Goal: Entertainment & Leisure: Consume media (video, audio)

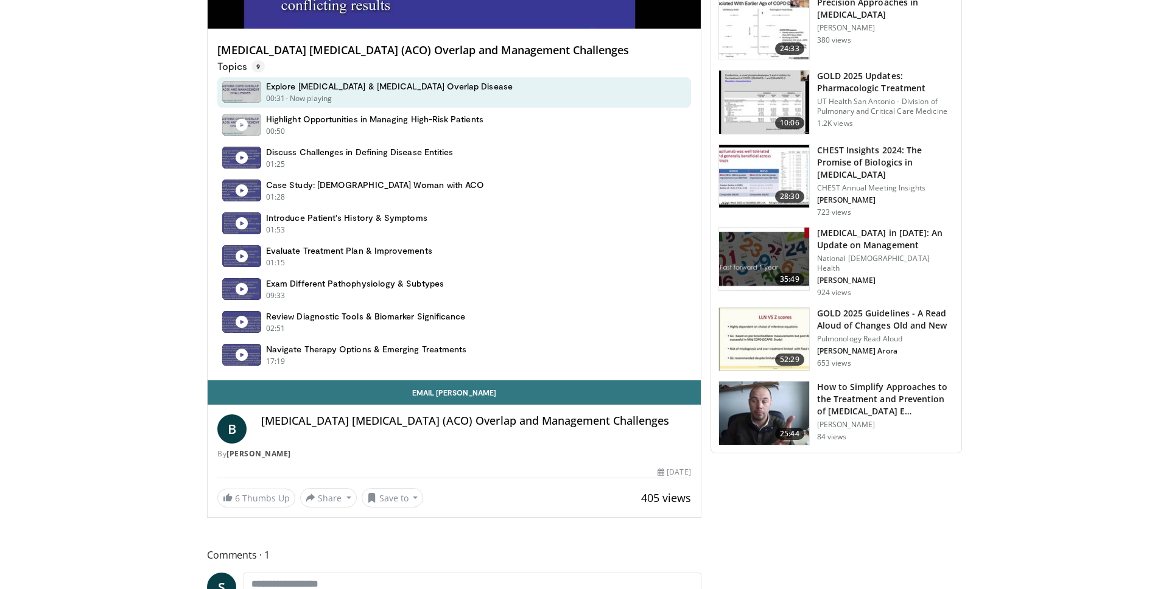
scroll to position [617, 0]
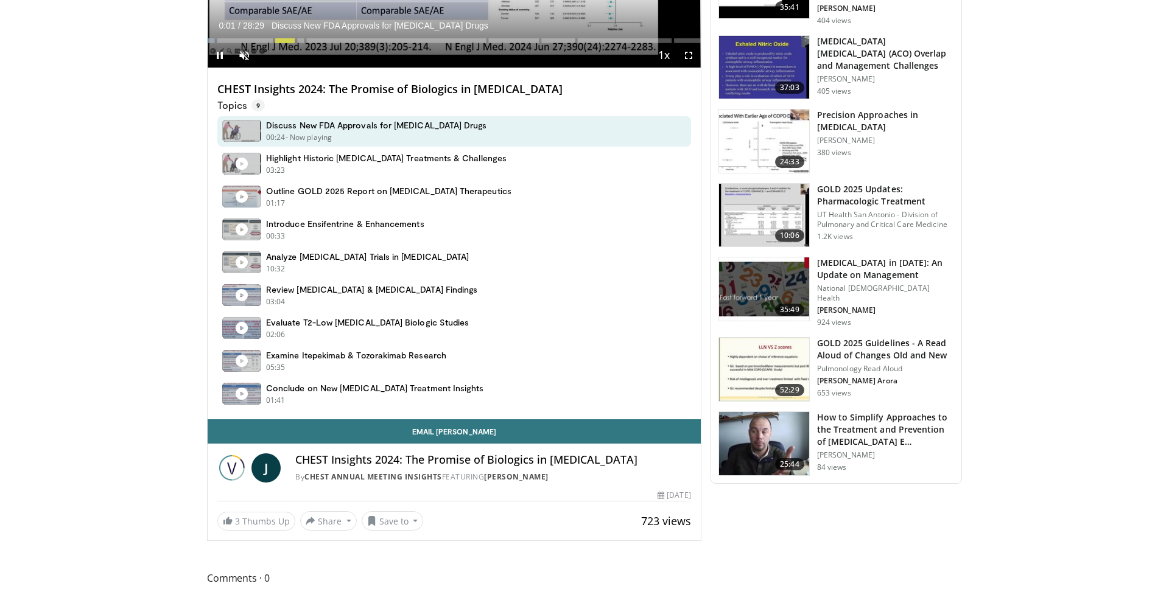
scroll to position [560, 0]
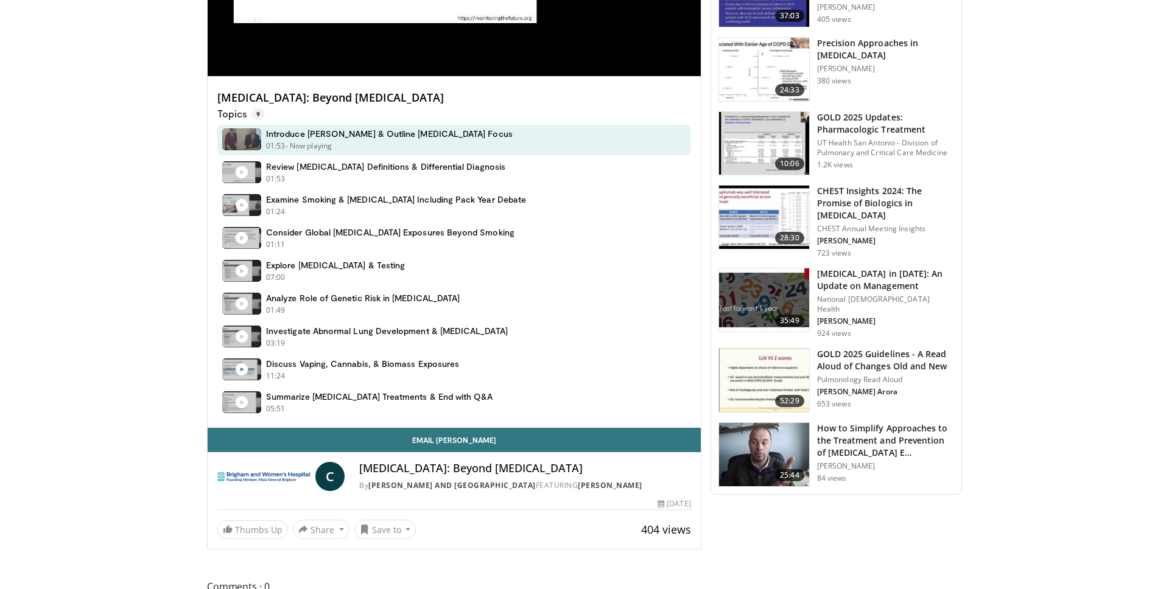
scroll to position [555, 0]
